Goal: Find specific page/section: Find specific page/section

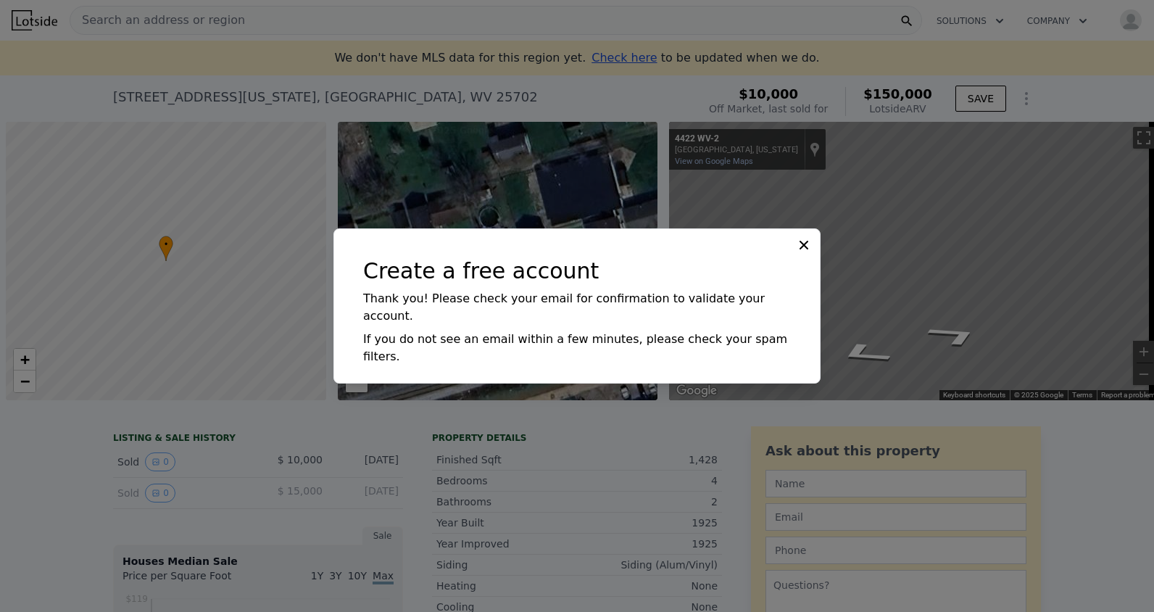
scroll to position [0, 6]
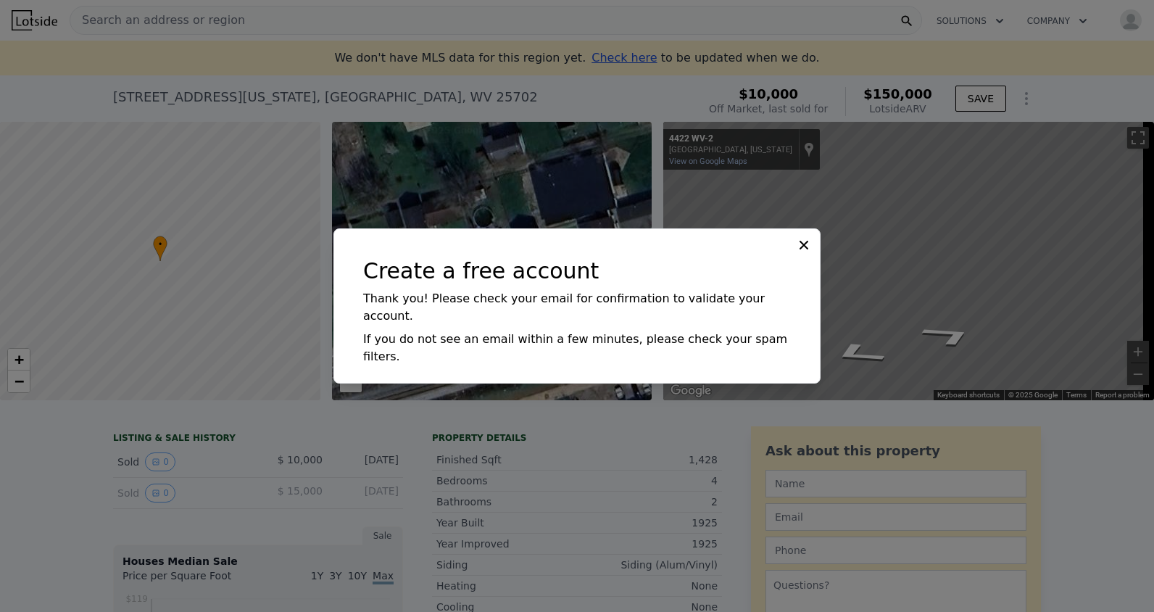
click at [804, 249] on icon at bounding box center [804, 245] width 9 height 9
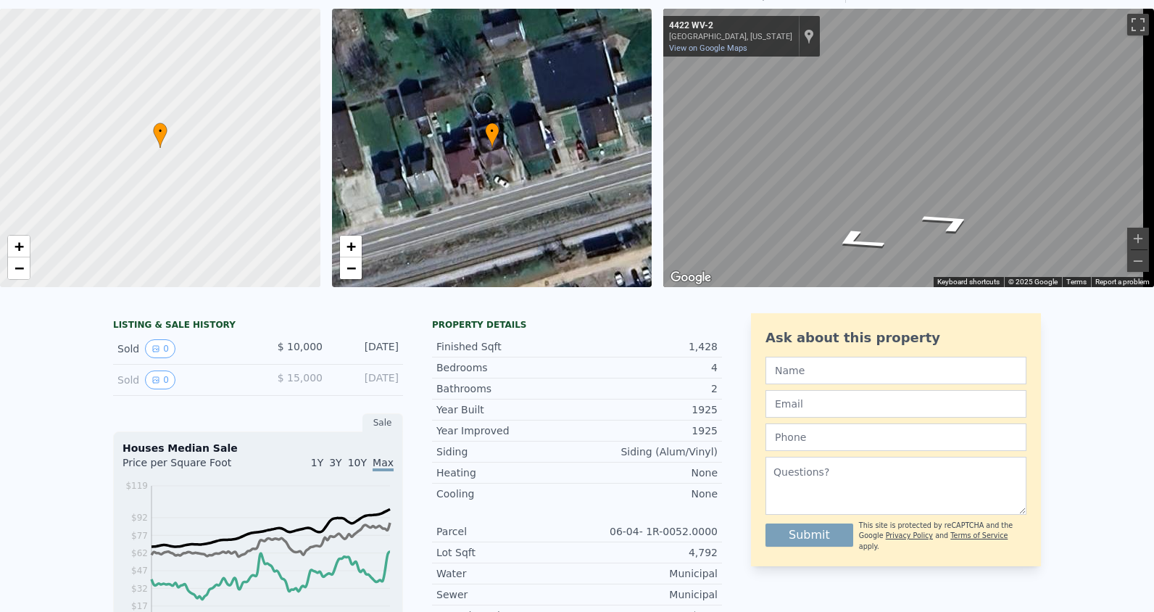
scroll to position [128, 0]
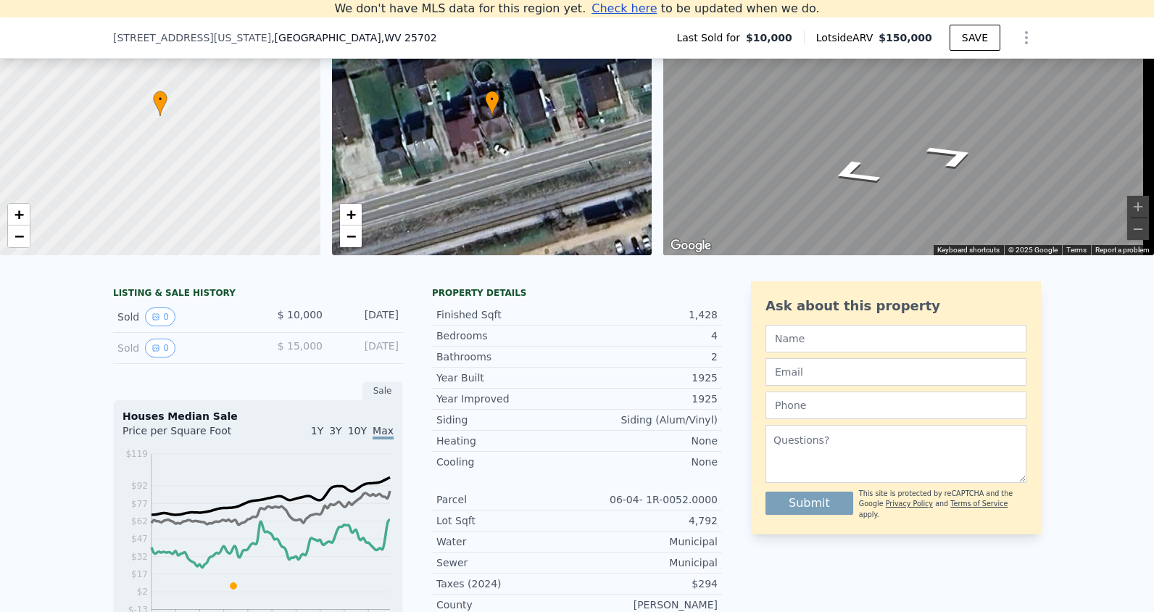
click at [663, 107] on div "← Move left → Move right ↑ Move up ↓ Move down + Zoom in - Zoom out [GEOGRAPHIC…" at bounding box center [903, 116] width 491 height 278
click at [855, 255] on div "• + − • + − ← Move left → Move right ↑ Move up ↓ Move down + Zoom in - Zoom out…" at bounding box center [577, 116] width 1154 height 278
click at [715, 281] on div "LISTING & SALE HISTORY Sold 0 $ 10,000 [DATE] Sold 0 $ 15,000 [DATE] Sale House…" at bounding box center [577, 504] width 1154 height 468
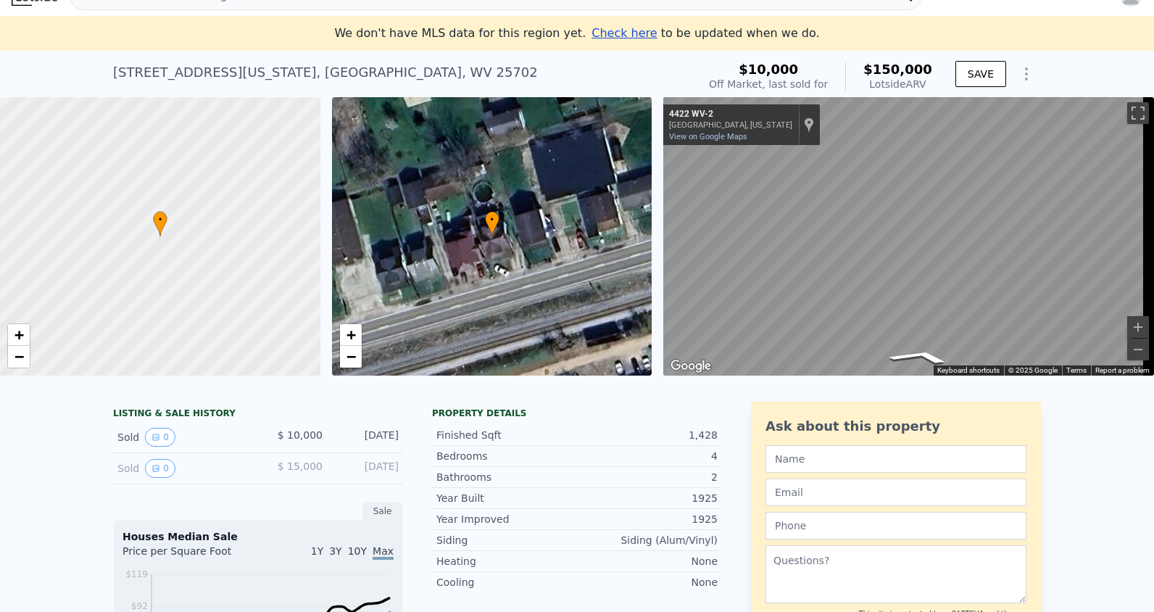
scroll to position [17, 0]
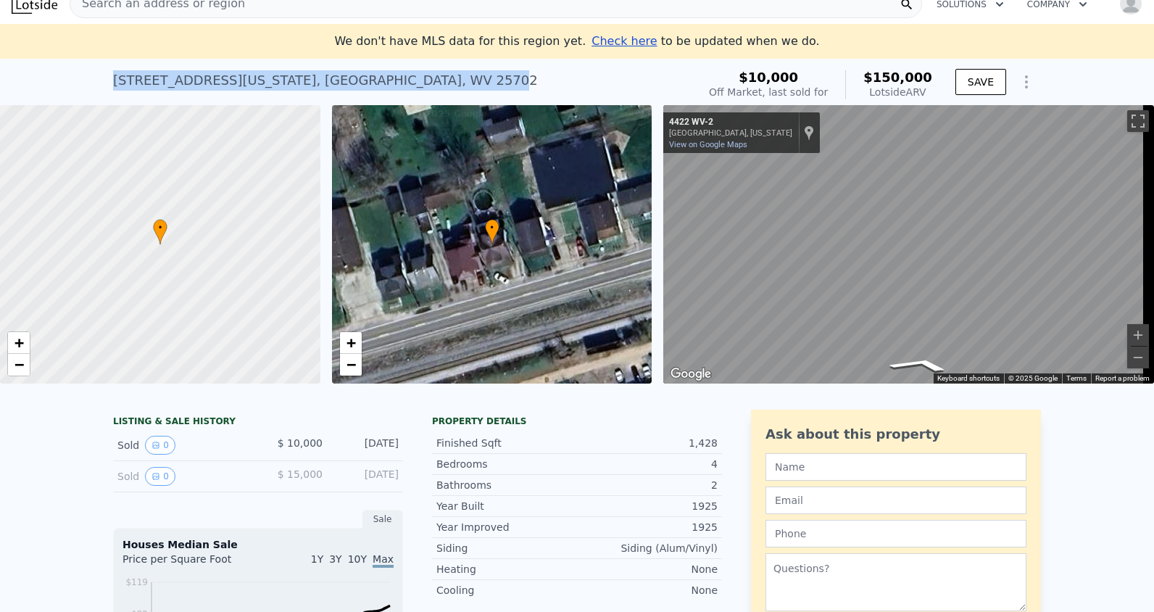
drag, startPoint x: 365, startPoint y: 77, endPoint x: 99, endPoint y: 81, distance: 266.1
click at [99, 81] on div "[STREET_ADDRESS][US_STATE] Sold [DATE] for $10k (~ARV $150k ) $10,000 Off Marke…" at bounding box center [577, 82] width 1154 height 46
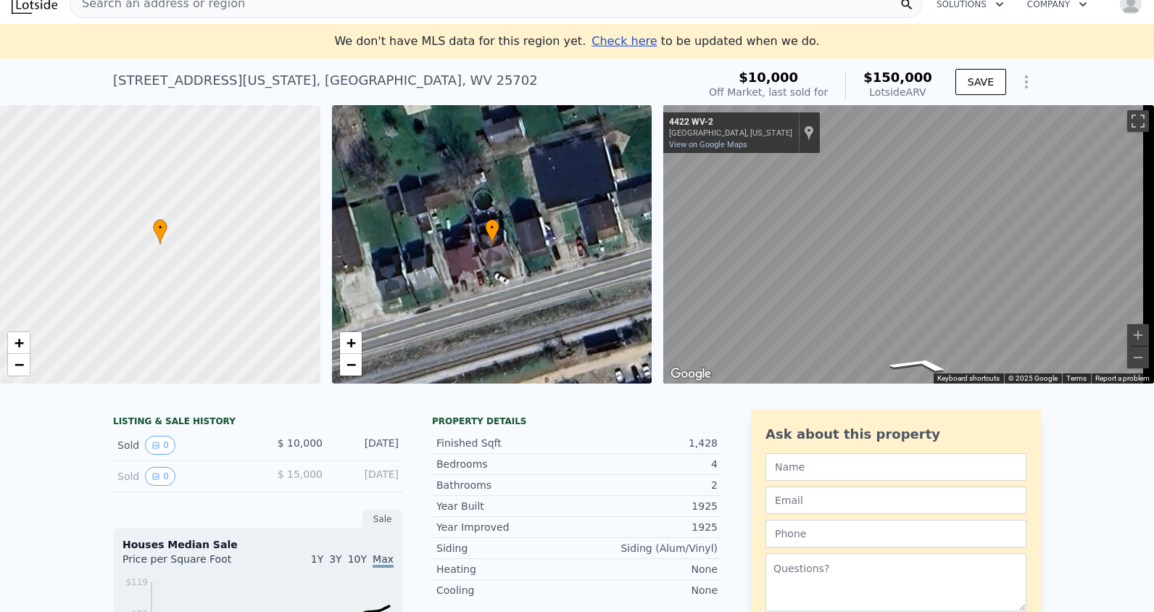
drag, startPoint x: 390, startPoint y: 76, endPoint x: 380, endPoint y: 74, distance: 10.4
click at [386, 76] on div "[STREET_ADDRESS][US_STATE] Sold [DATE] for $10k (~ARV $150k )" at bounding box center [402, 85] width 579 height 41
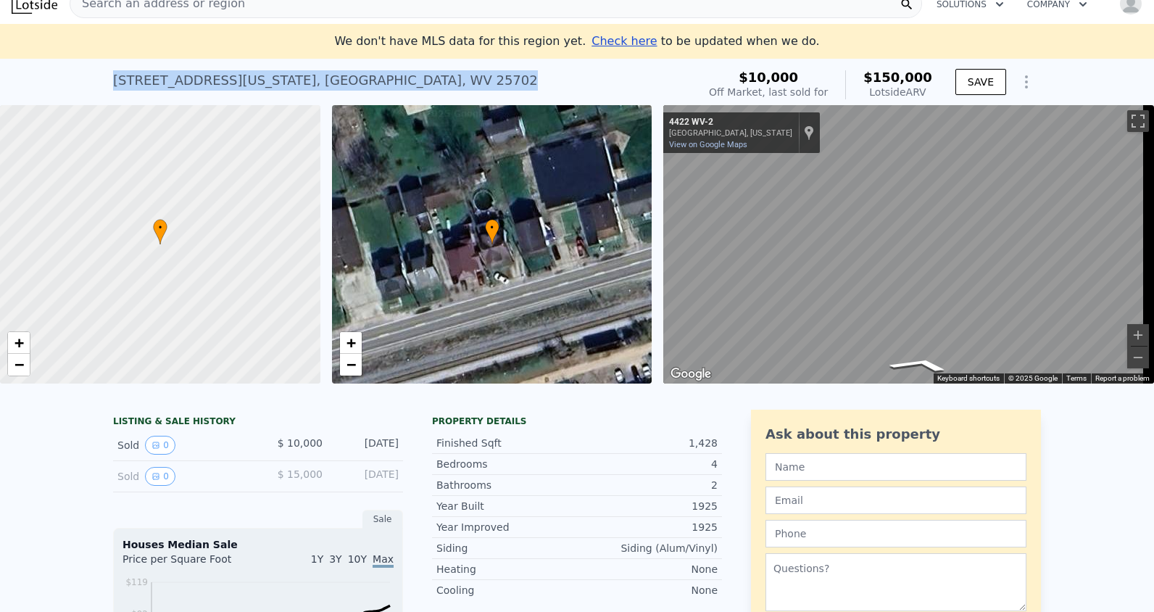
drag, startPoint x: 380, startPoint y: 74, endPoint x: 57, endPoint y: 87, distance: 322.9
click at [57, 87] on div "[STREET_ADDRESS][US_STATE] Sold [DATE] for $10k (~ARV $150k ) $10,000 Off Marke…" at bounding box center [577, 82] width 1154 height 46
drag, startPoint x: 57, startPoint y: 87, endPoint x: 207, endPoint y: 81, distance: 150.2
copy div "[STREET_ADDRESS][US_STATE]"
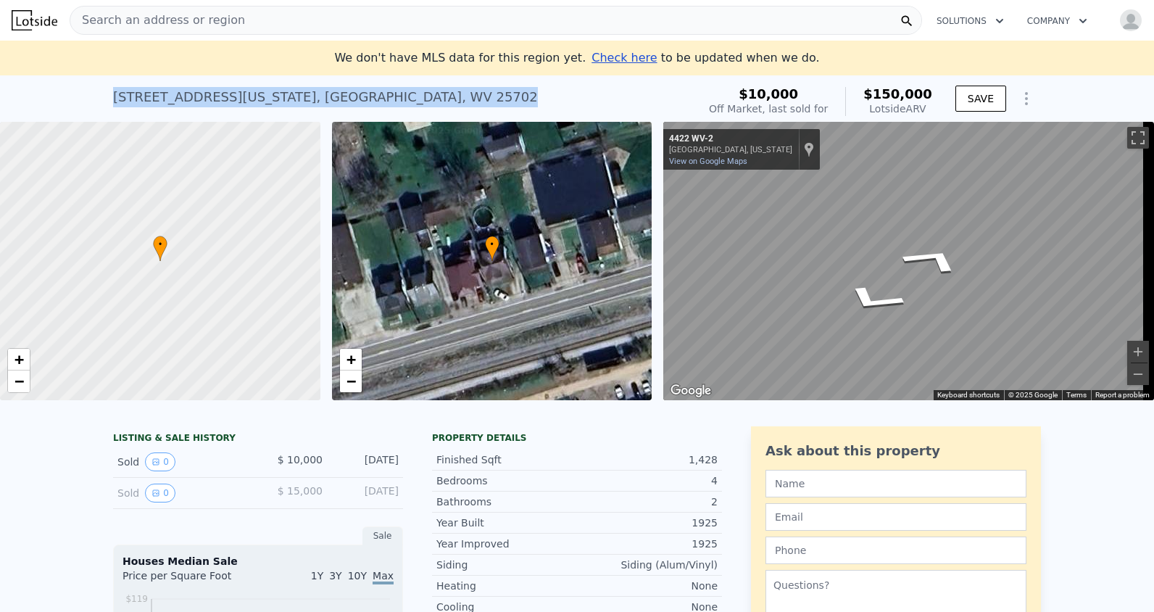
click at [663, 243] on div "← Move left → Move right ↑ Move up ↓ Move down + Zoom in - Zoom out [GEOGRAPHIC…" at bounding box center [903, 261] width 491 height 278
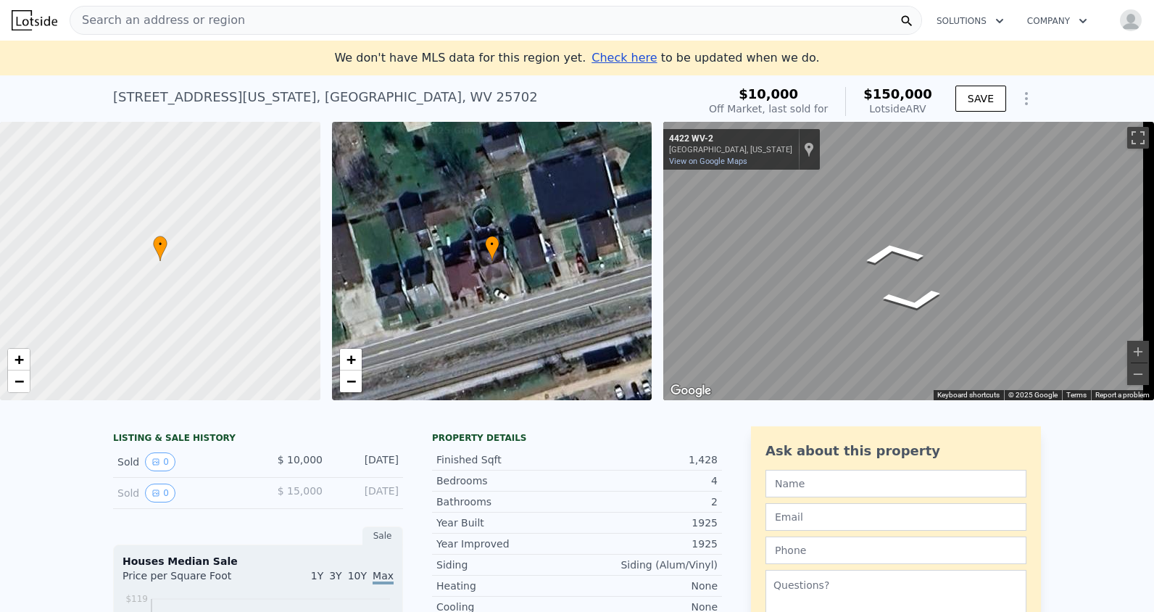
click at [1110, 223] on div "Map" at bounding box center [908, 261] width 491 height 278
drag, startPoint x: 924, startPoint y: 255, endPoint x: 1147, endPoint y: 239, distance: 223.2
click at [1148, 239] on div "Search an address or region Solutions Company Open main menu Open user menu We …" at bounding box center [577, 306] width 1154 height 612
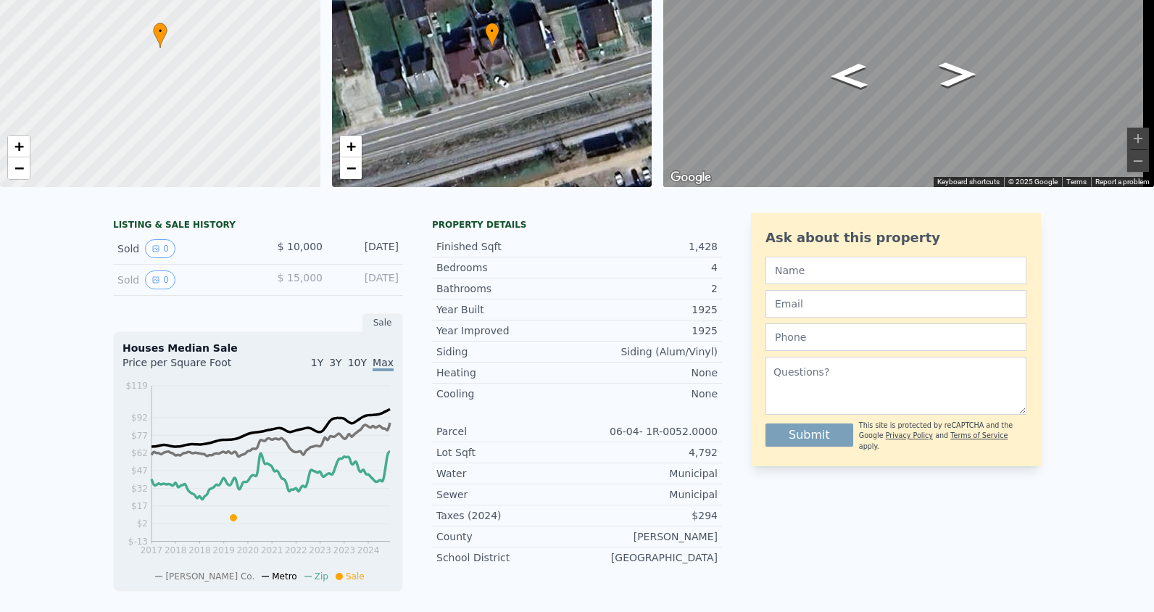
scroll to position [55, 0]
